Goal: Information Seeking & Learning: Learn about a topic

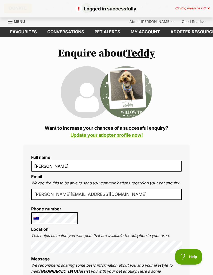
click at [11, 22] on span "Menu" at bounding box center [10, 21] width 5 height 1
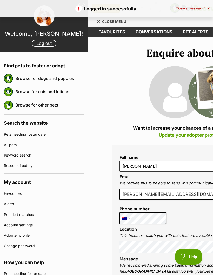
click at [25, 79] on link "Browse for dogs and puppies" at bounding box center [49, 78] width 69 height 11
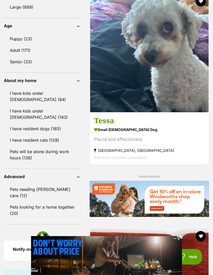
click at [47, 139] on link "I have resident cats (128)" at bounding box center [43, 139] width 78 height 11
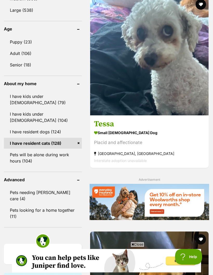
click at [46, 155] on link "Pets will be alone during work hours (104)" at bounding box center [43, 157] width 78 height 17
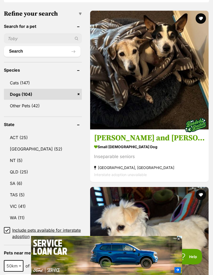
scroll to position [211, 0]
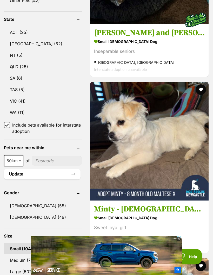
scroll to position [316, 0]
click at [23, 43] on link "NSW (52)" at bounding box center [43, 43] width 78 height 11
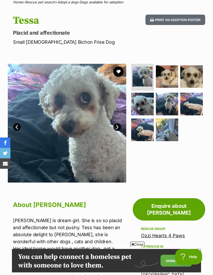
scroll to position [43, 0]
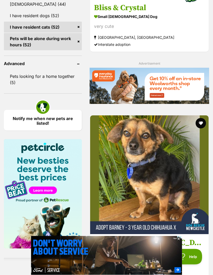
scroll to position [693, 0]
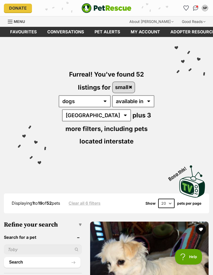
scroll to position [713, 0]
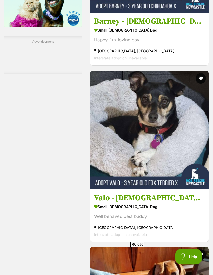
scroll to position [913, 0]
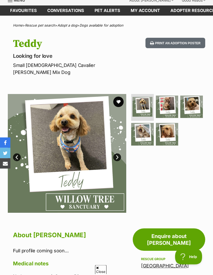
scroll to position [14, 0]
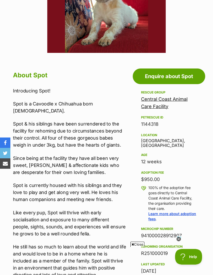
scroll to position [181, 0]
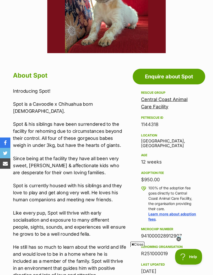
click at [177, 101] on link "Central Coast Animal Care Facility" at bounding box center [164, 102] width 47 height 13
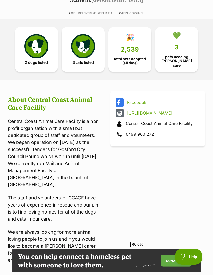
click at [32, 54] on img at bounding box center [36, 46] width 24 height 24
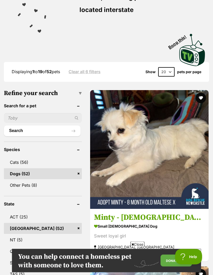
scroll to position [131, 0]
click at [171, 71] on select "20 40 60" at bounding box center [166, 71] width 16 height 9
select select "60"
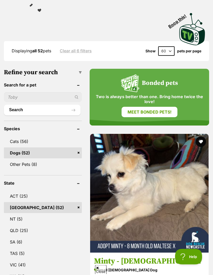
scroll to position [153, 0]
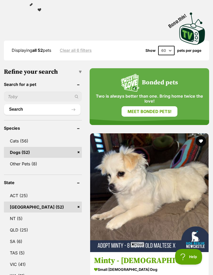
click at [116, 164] on img at bounding box center [149, 192] width 119 height 119
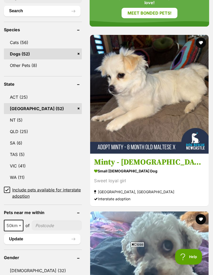
scroll to position [252, 0]
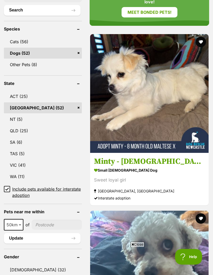
click at [184, 210] on img at bounding box center [149, 269] width 119 height 119
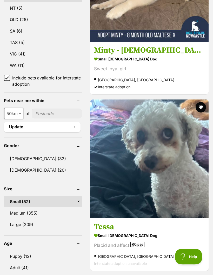
scroll to position [363, 0]
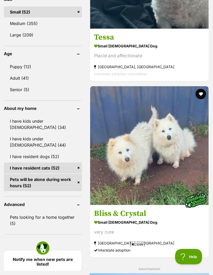
scroll to position [552, 0]
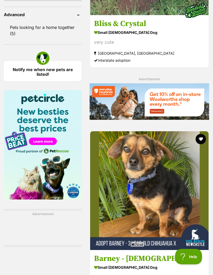
scroll to position [743, 0]
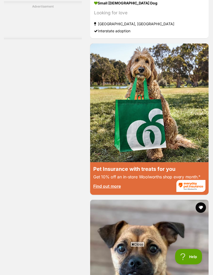
scroll to position [2062, 0]
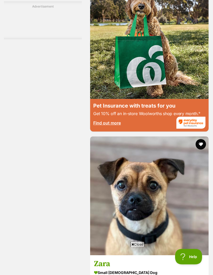
scroll to position [2125, 0]
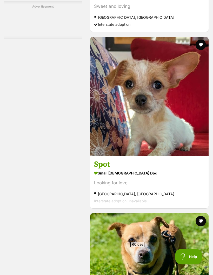
scroll to position [2401, 0]
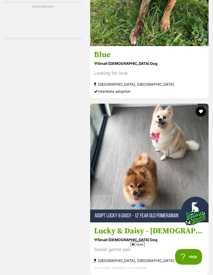
scroll to position [3567, 0]
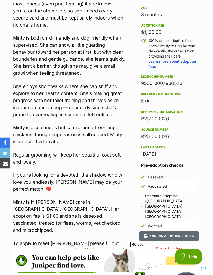
scroll to position [363, 0]
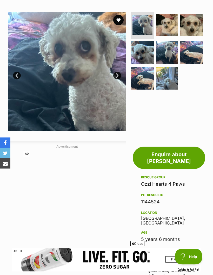
scroll to position [94, 0]
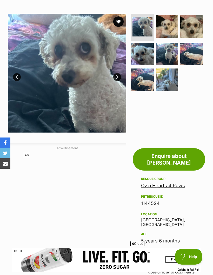
click at [118, 78] on link "Next" at bounding box center [117, 77] width 8 height 8
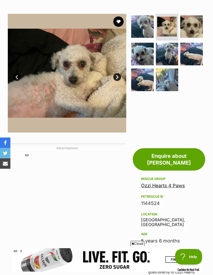
click at [118, 78] on link "Next" at bounding box center [117, 77] width 8 height 8
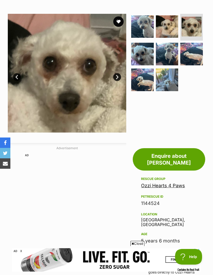
click at [119, 78] on link "Next" at bounding box center [117, 77] width 8 height 8
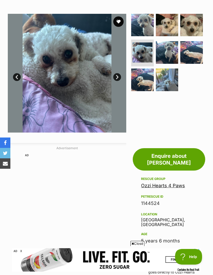
click at [118, 77] on link "Next" at bounding box center [117, 77] width 8 height 8
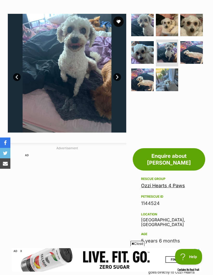
click at [118, 77] on link "Next" at bounding box center [117, 77] width 8 height 8
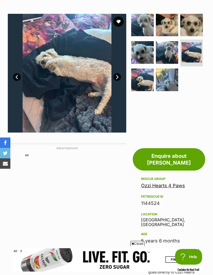
click at [119, 77] on link "Next" at bounding box center [117, 77] width 8 height 8
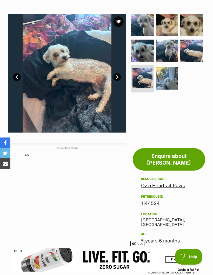
click at [119, 78] on link "Next" at bounding box center [117, 77] width 8 height 8
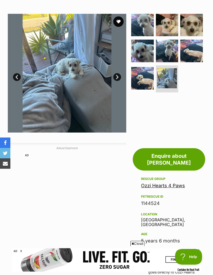
click at [118, 77] on link "Next" at bounding box center [117, 77] width 8 height 8
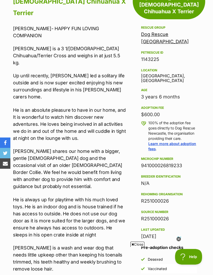
scroll to position [285, 0]
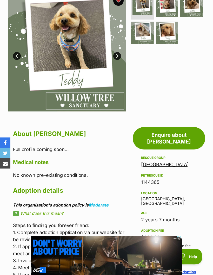
scroll to position [79, 0]
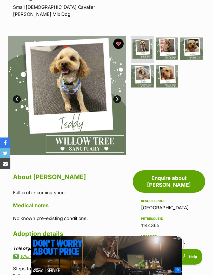
click at [15, 95] on link "Prev" at bounding box center [17, 99] width 8 height 8
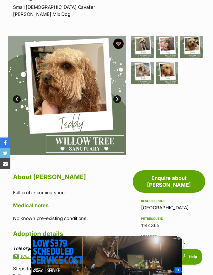
click at [17, 95] on link "Prev" at bounding box center [17, 99] width 8 height 8
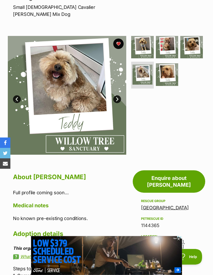
click at [16, 95] on link "Prev" at bounding box center [17, 99] width 8 height 8
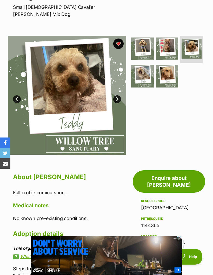
click at [19, 95] on link "Prev" at bounding box center [17, 99] width 8 height 8
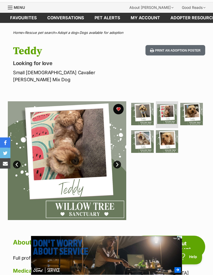
scroll to position [0, 0]
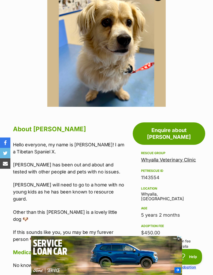
scroll to position [120, 0]
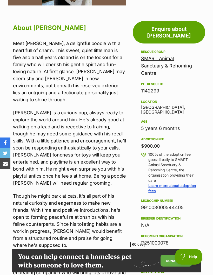
scroll to position [223, 0]
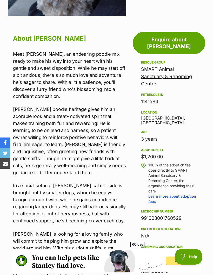
scroll to position [209, 0]
